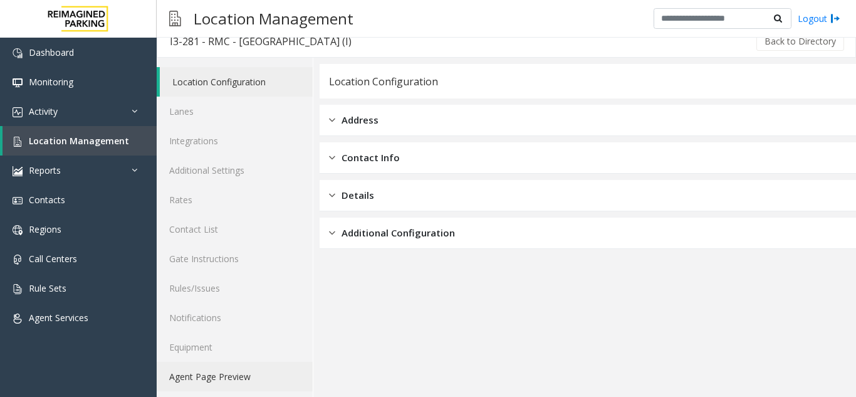
scroll to position [16, 0]
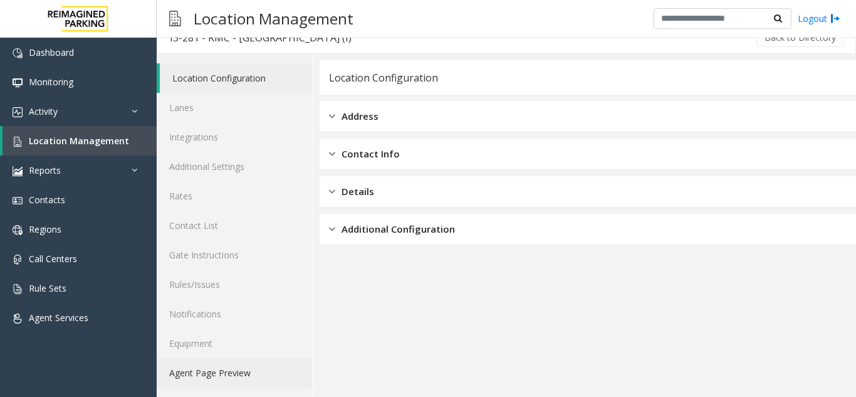
click at [226, 377] on link "Agent Page Preview" at bounding box center [235, 372] width 156 height 29
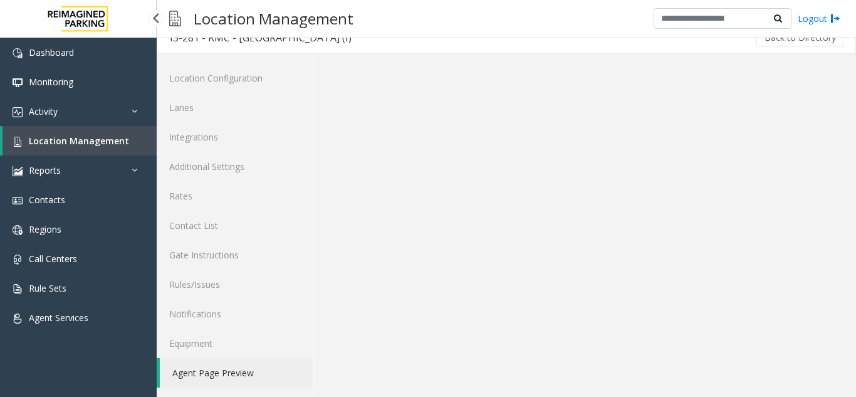
click at [132, 147] on link "Location Management" at bounding box center [80, 140] width 154 height 29
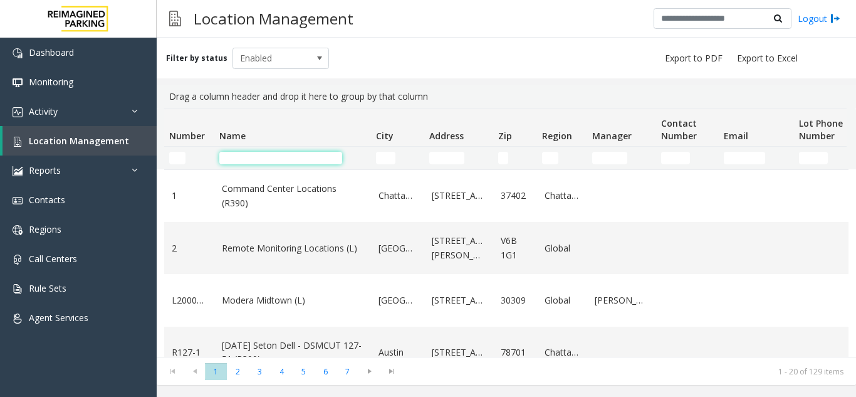
click at [331, 155] on input "Name Filter" at bounding box center [280, 158] width 123 height 13
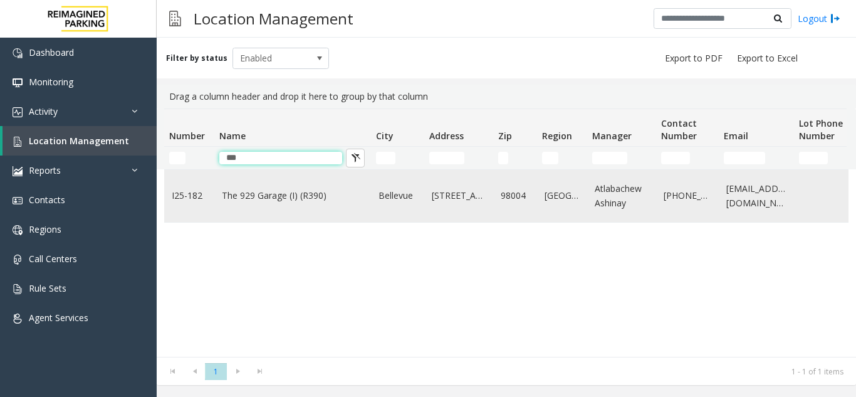
type input "***"
click at [321, 216] on td "The 929 Garage (I) (R390)" at bounding box center [292, 196] width 157 height 52
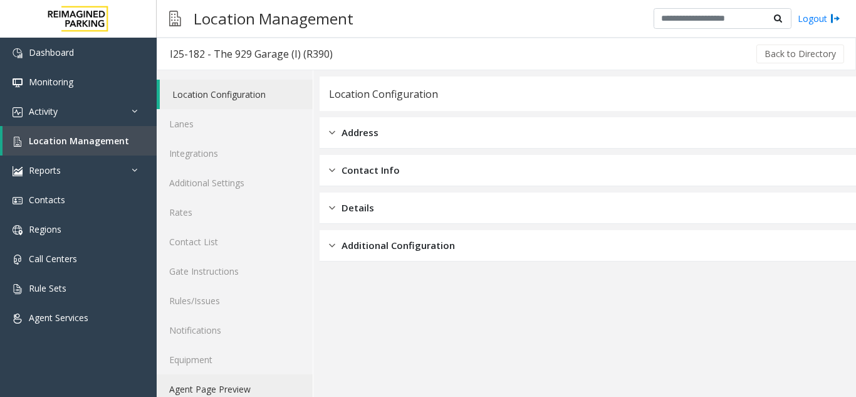
click at [237, 388] on link "Agent Page Preview" at bounding box center [235, 388] width 156 height 29
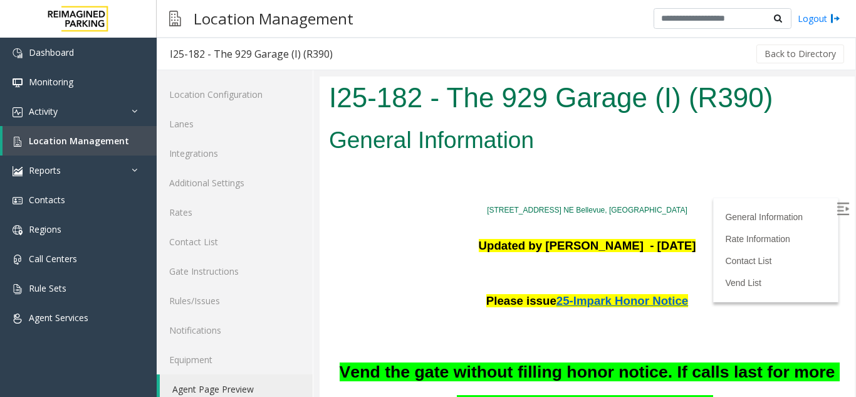
click at [837, 206] on img at bounding box center [843, 208] width 13 height 13
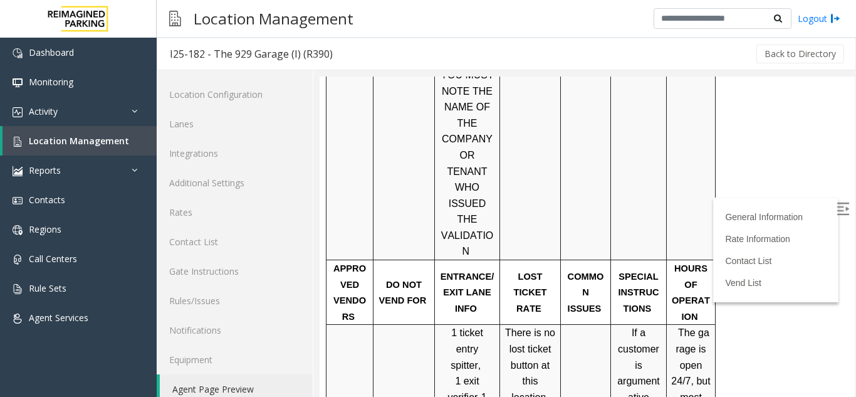
scroll to position [1253, 0]
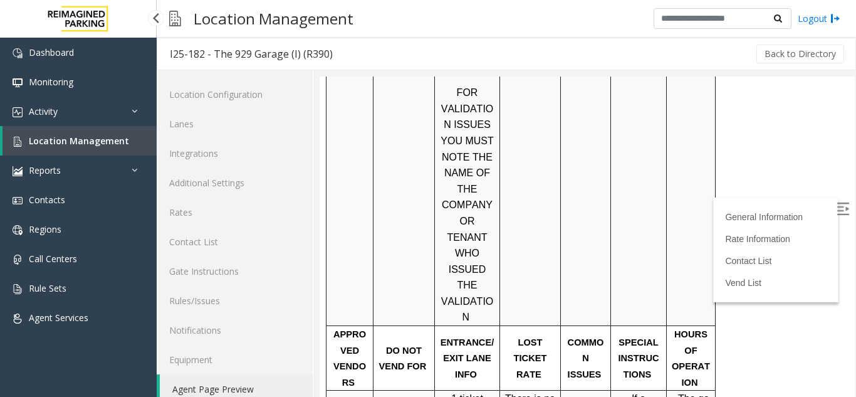
click at [117, 138] on span "Location Management" at bounding box center [79, 141] width 100 height 12
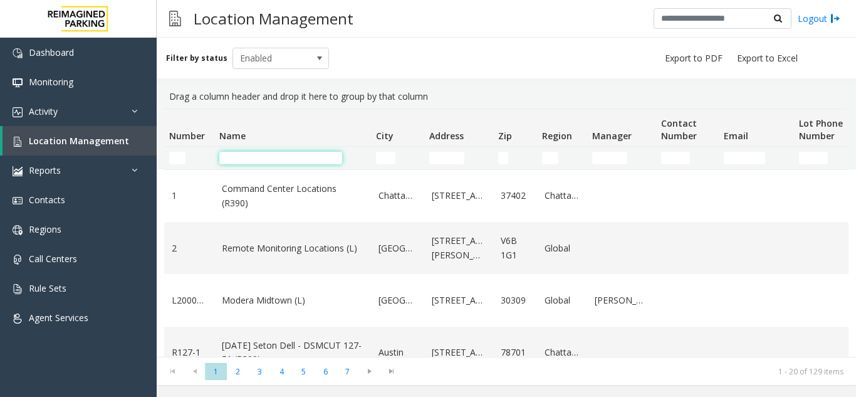
click at [245, 160] on input "Name Filter" at bounding box center [280, 158] width 123 height 13
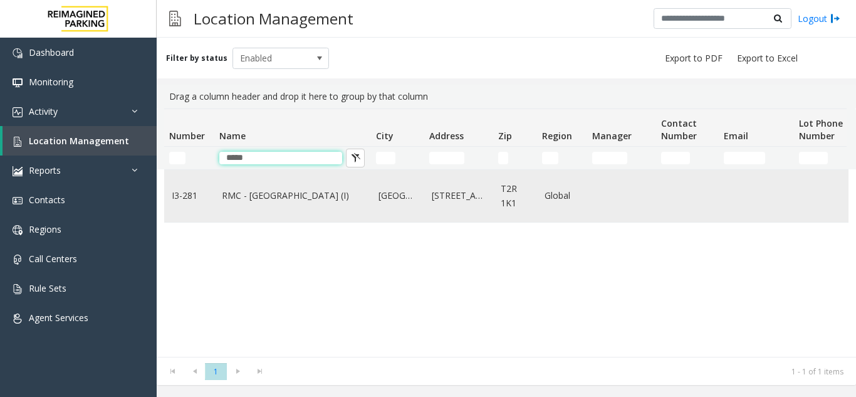
type input "*****"
click at [253, 201] on link "RMC - [GEOGRAPHIC_DATA] (I)" at bounding box center [293, 196] width 142 height 14
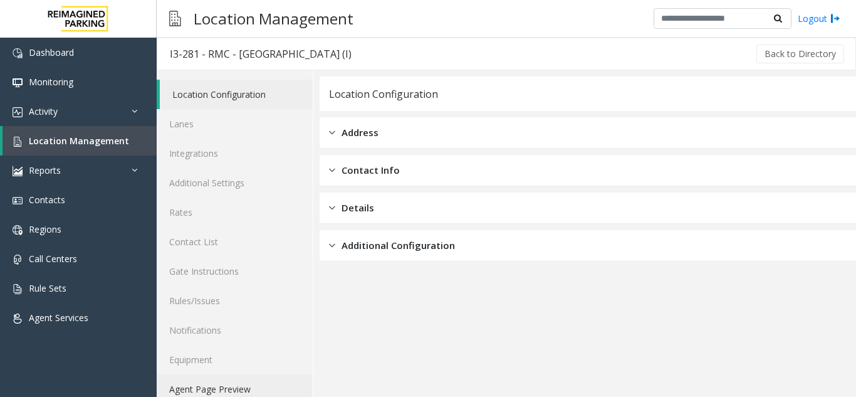
click at [220, 380] on link "Agent Page Preview" at bounding box center [235, 388] width 156 height 29
